Goal: Communication & Community: Ask a question

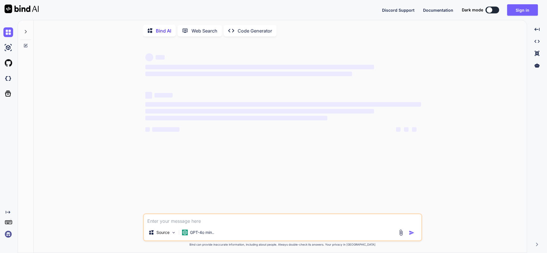
click at [494, 9] on button at bounding box center [492, 10] width 14 height 7
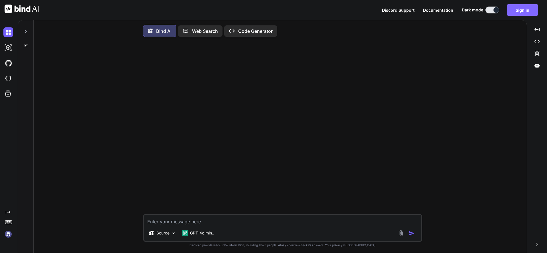
click at [525, 9] on button "Sign in" at bounding box center [522, 9] width 31 height 11
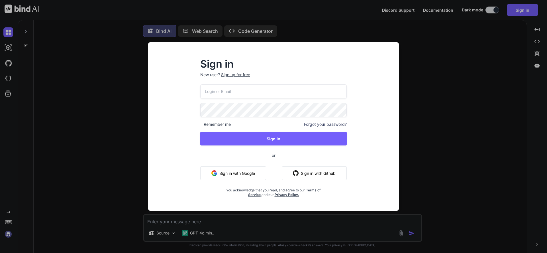
click at [252, 171] on button "Sign in with Google" at bounding box center [233, 173] width 66 height 14
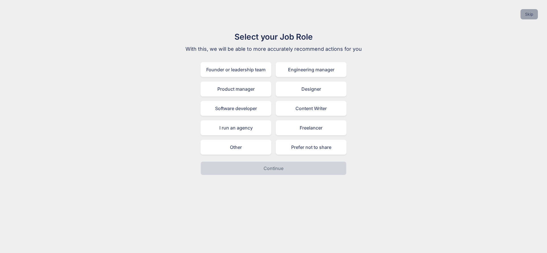
click at [524, 12] on button "Skip" at bounding box center [528, 14] width 17 height 10
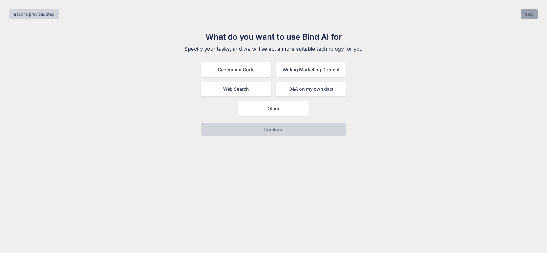
click at [527, 15] on button "Skip" at bounding box center [528, 14] width 17 height 10
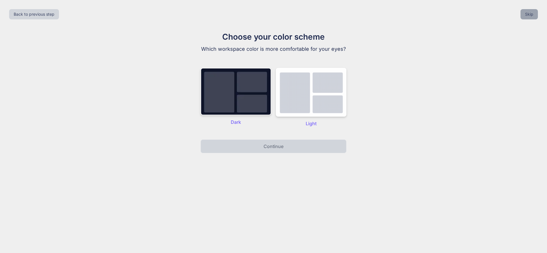
click at [527, 15] on button "Skip" at bounding box center [528, 14] width 17 height 10
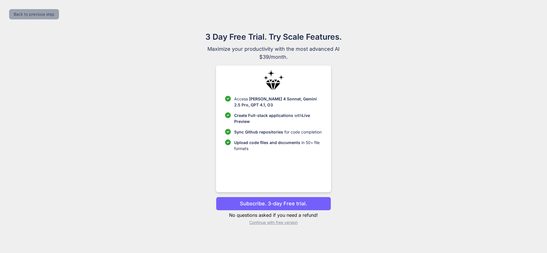
click at [54, 16] on button "Back to previous step" at bounding box center [34, 14] width 50 height 10
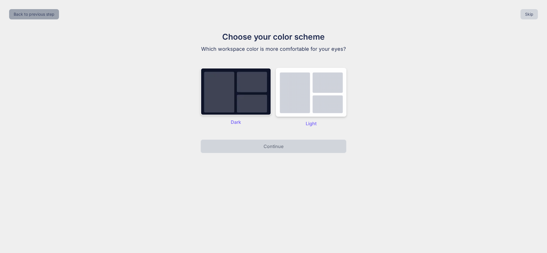
click at [40, 14] on button "Back to previous step" at bounding box center [34, 14] width 50 height 10
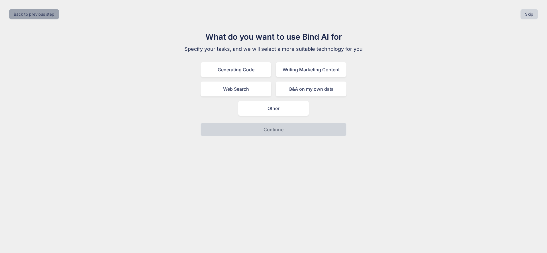
click at [40, 14] on button "Back to previous step" at bounding box center [34, 14] width 50 height 10
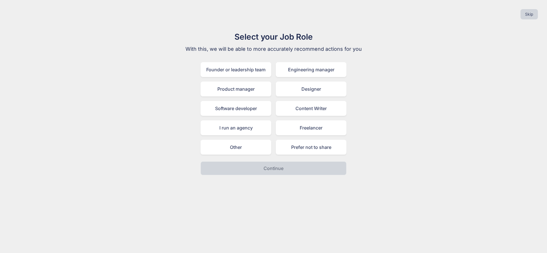
click at [40, 14] on div "Skip" at bounding box center [274, 14] width 538 height 19
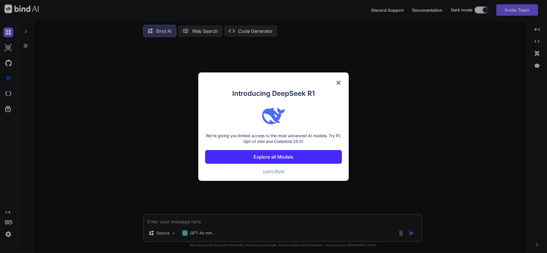
click at [338, 83] on img at bounding box center [338, 82] width 7 height 7
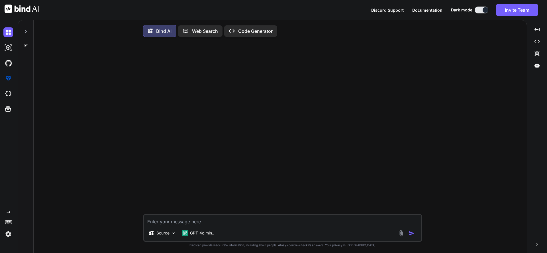
click at [9, 234] on img at bounding box center [8, 234] width 10 height 10
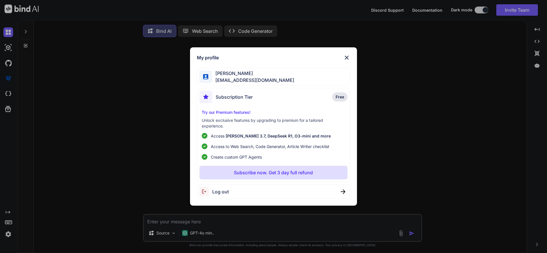
click at [220, 192] on span "Log out" at bounding box center [220, 191] width 17 height 7
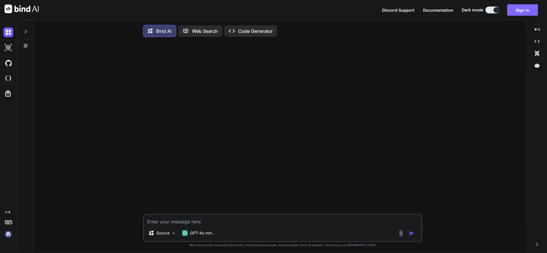
click at [524, 5] on button "Sign in" at bounding box center [522, 9] width 31 height 11
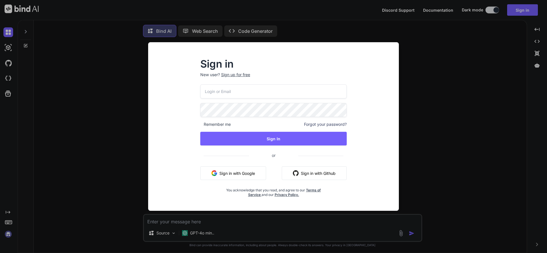
click at [251, 172] on button "Sign in with Google" at bounding box center [233, 173] width 66 height 14
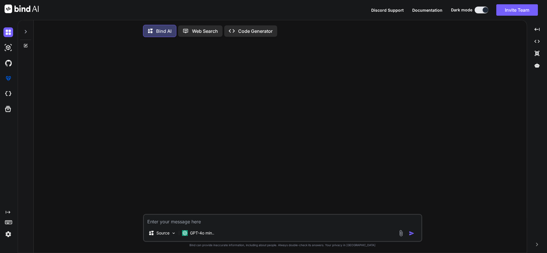
click at [11, 233] on img at bounding box center [8, 234] width 10 height 10
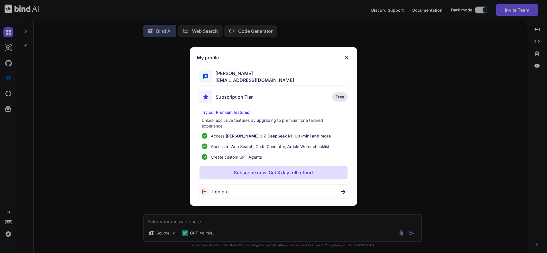
click at [342, 190] on img at bounding box center [343, 191] width 5 height 5
type textarea "x"
